Goal: Task Accomplishment & Management: Manage account settings

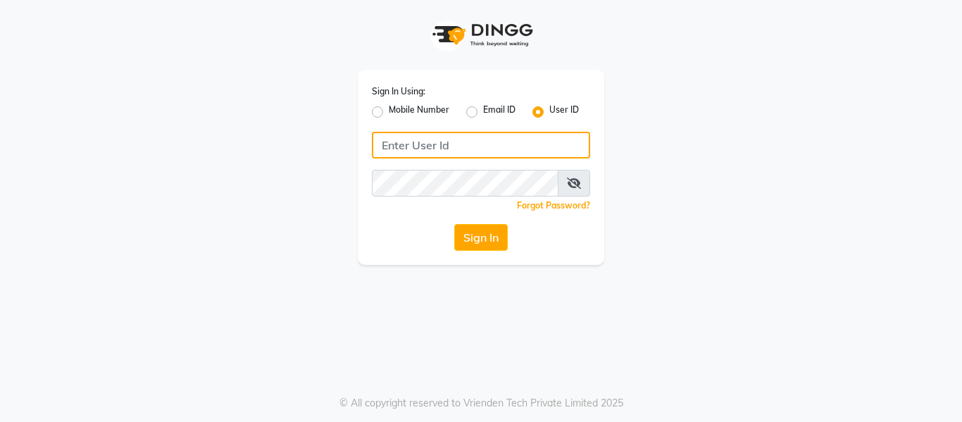
drag, startPoint x: 0, startPoint y: 0, endPoint x: 409, endPoint y: 138, distance: 431.2
click at [409, 138] on input "Username" at bounding box center [481, 145] width 218 height 27
type input "shivaji@123"
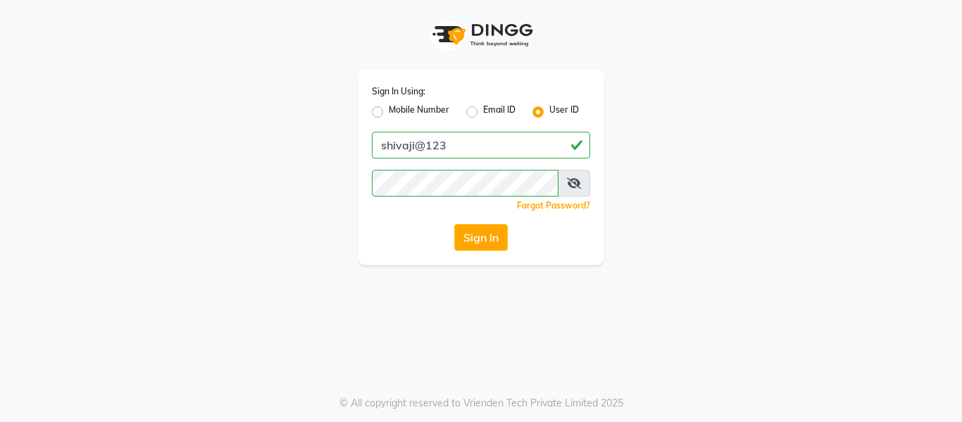
click at [575, 182] on icon at bounding box center [574, 183] width 14 height 11
click at [474, 235] on button "Sign In" at bounding box center [481, 237] width 54 height 27
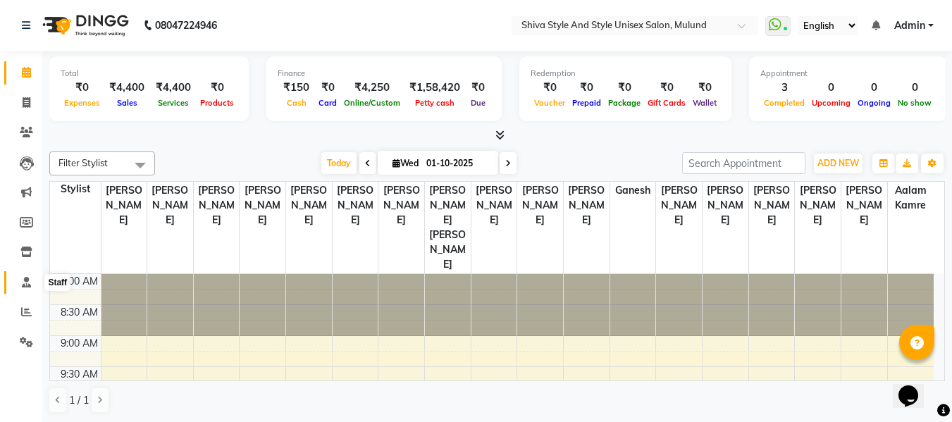
drag, startPoint x: 25, startPoint y: 275, endPoint x: 0, endPoint y: 329, distance: 58.9
click at [25, 275] on span at bounding box center [26, 283] width 25 height 16
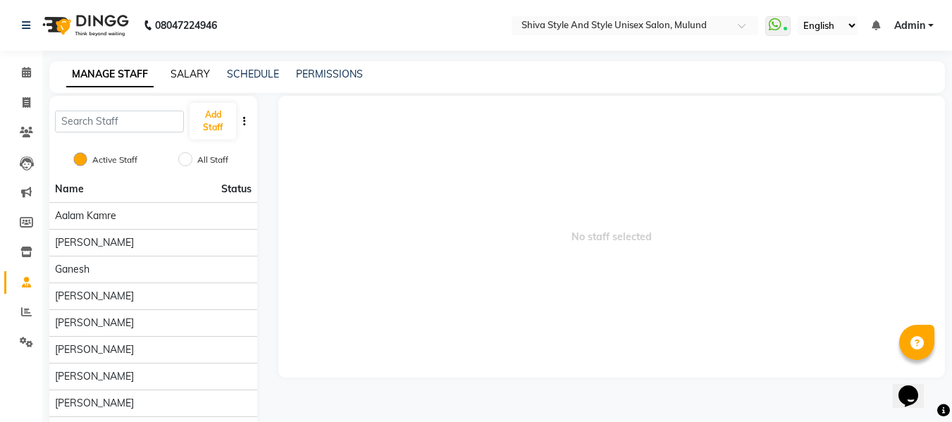
click at [202, 70] on link "SALARY" at bounding box center [189, 74] width 39 height 13
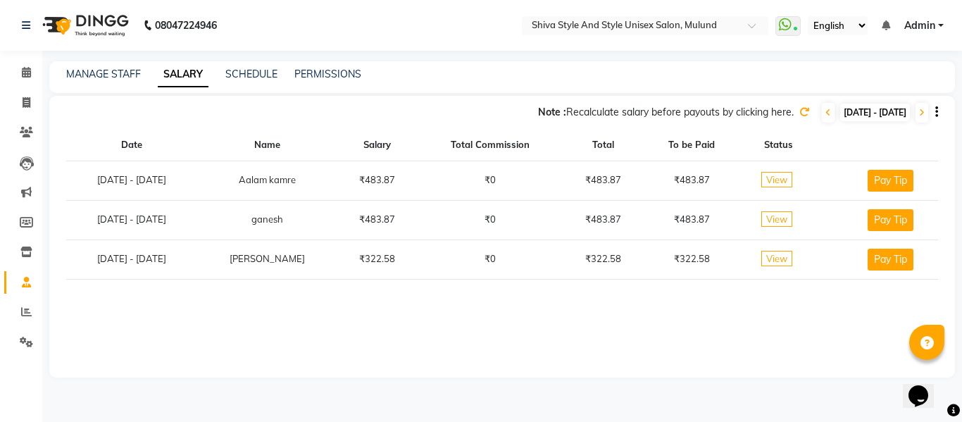
click at [326, 262] on td "[PERSON_NAME]" at bounding box center [267, 258] width 140 height 39
click at [771, 259] on span "View" at bounding box center [776, 258] width 31 height 15
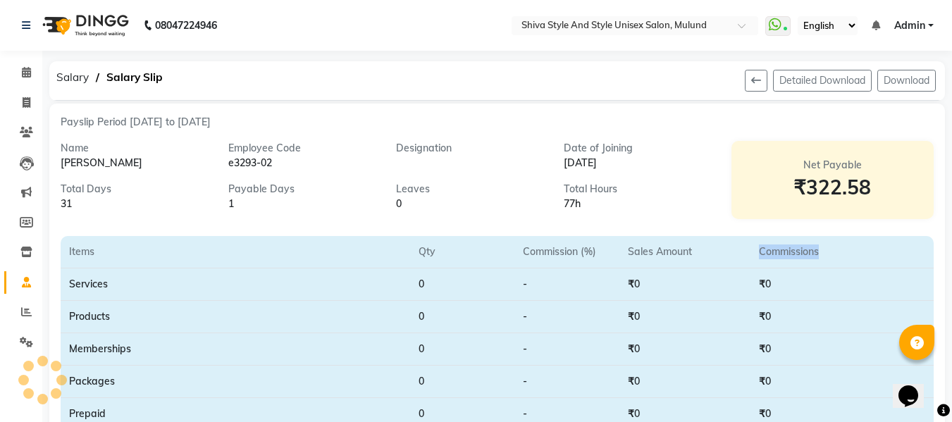
click at [771, 259] on th "Commissions" at bounding box center [815, 252] width 131 height 32
click at [894, 83] on button "Download" at bounding box center [906, 81] width 58 height 22
